Goal: Find specific page/section: Find specific page/section

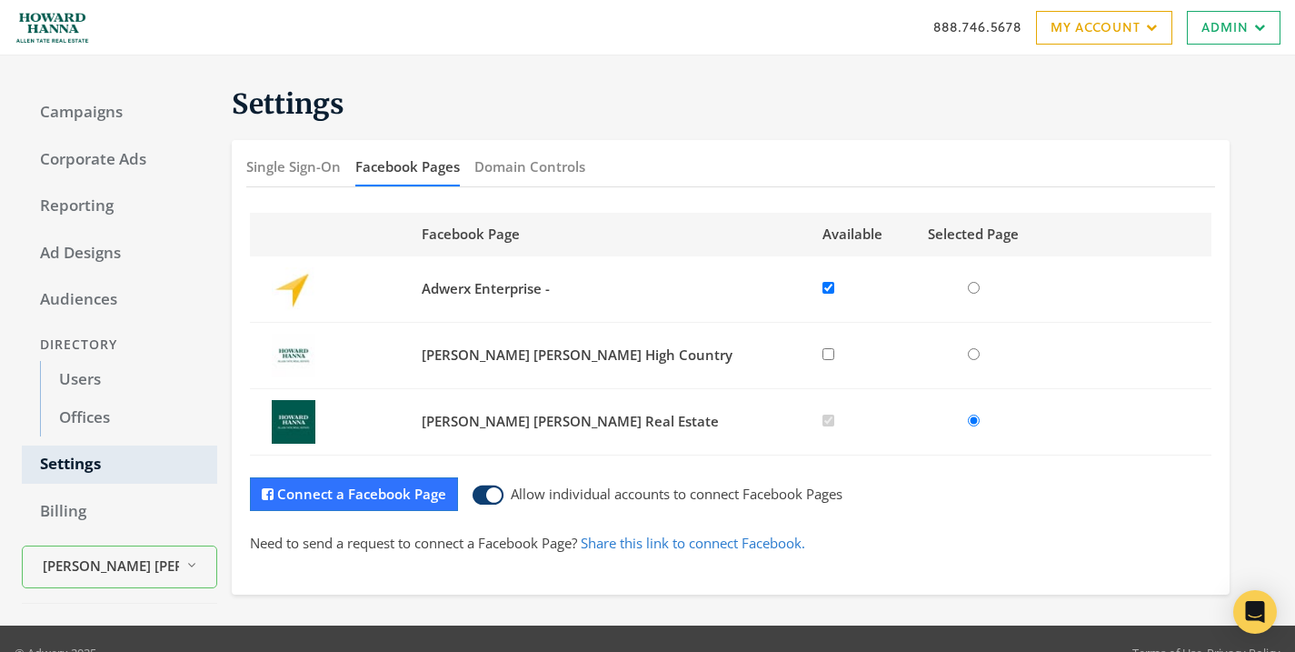
click at [1239, 44] on div "888.746.5678 My Account My Campaigns Account Summary Compliance Dashboard Enter…" at bounding box center [647, 27] width 1295 height 55
click at [1232, 24] on link "Admin" at bounding box center [1234, 28] width 94 height 34
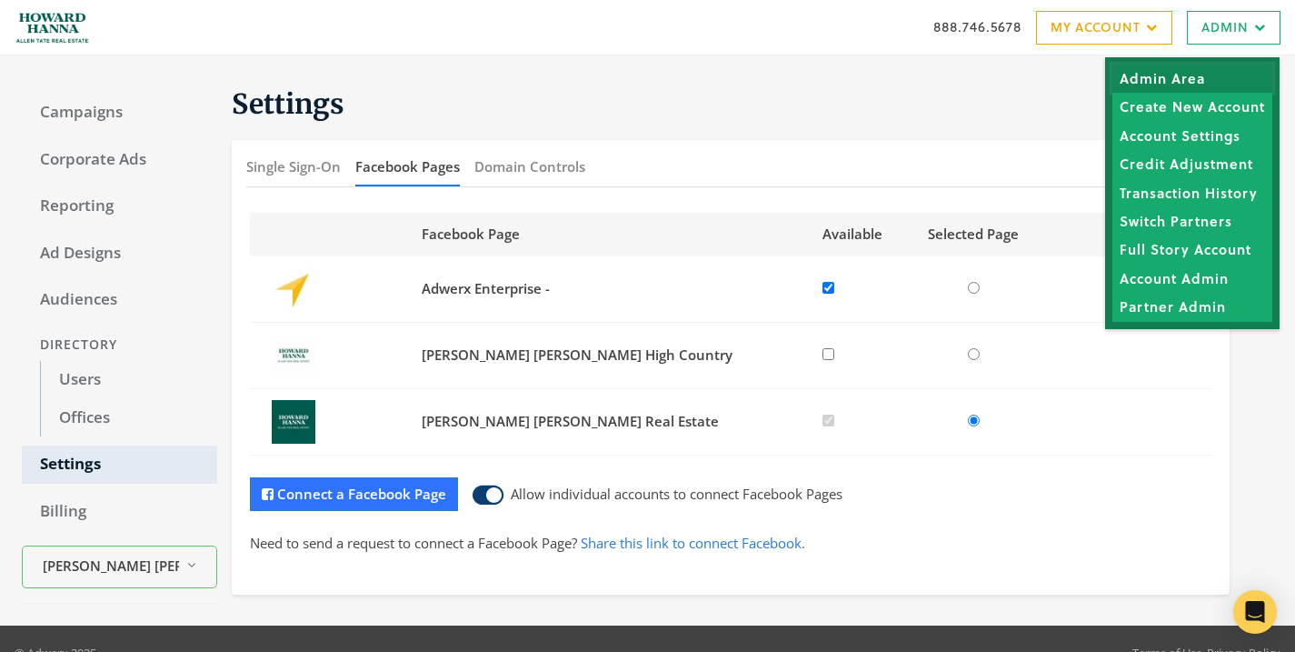
click at [1223, 75] on link "Admin Area" at bounding box center [1192, 79] width 160 height 28
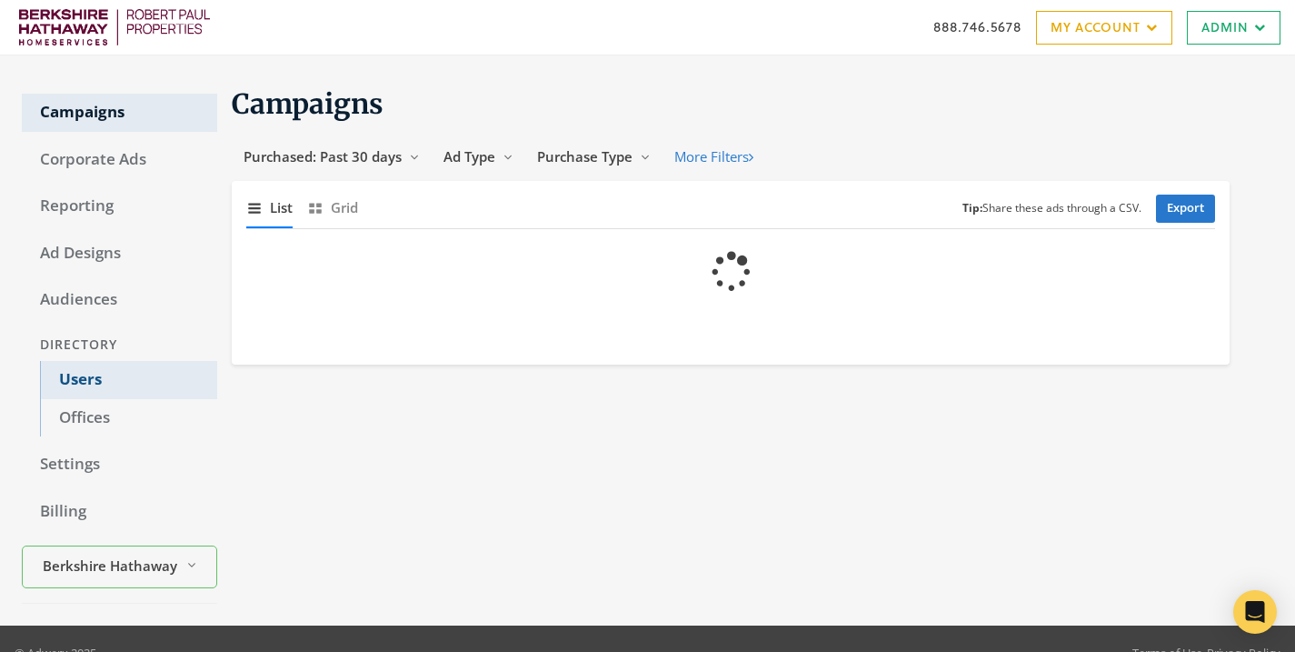
click at [144, 381] on link "Users" at bounding box center [128, 380] width 177 height 38
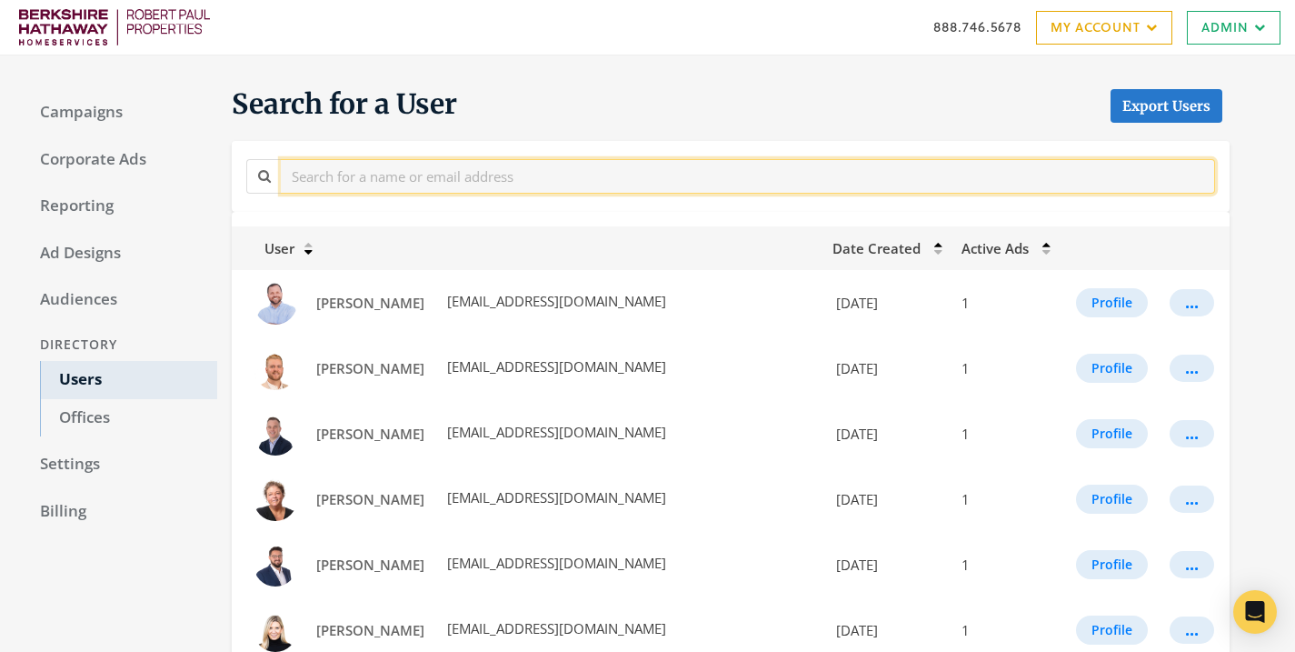
click at [404, 174] on input "text" at bounding box center [748, 176] width 934 height 34
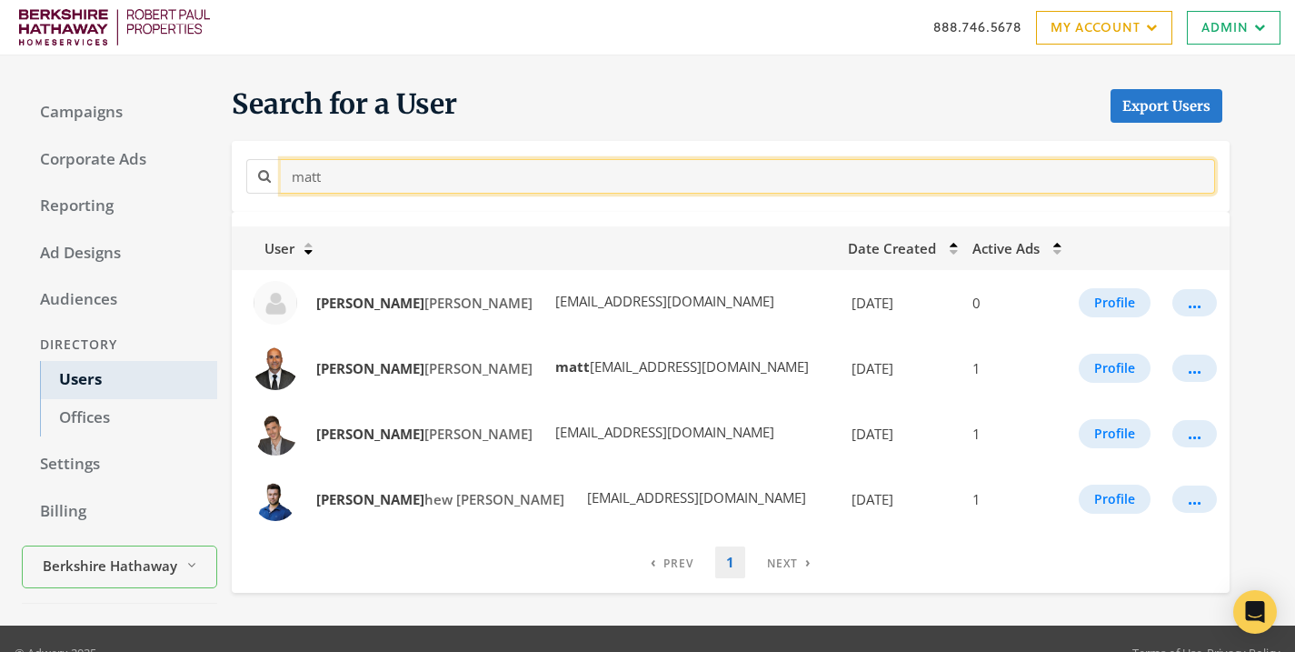
type input "matt"
